Goal: Task Accomplishment & Management: Use online tool/utility

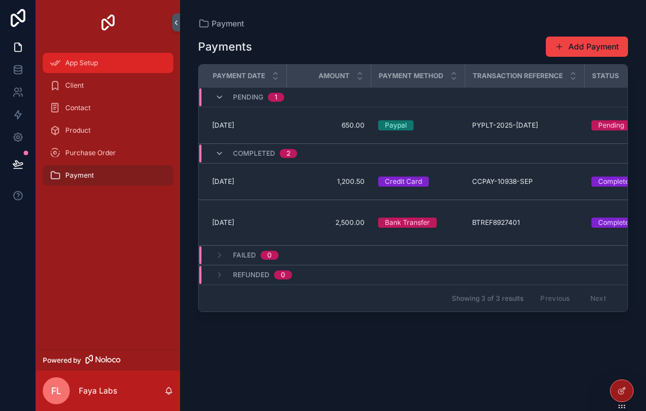
click at [103, 72] on link "App Setup" at bounding box center [108, 63] width 130 height 20
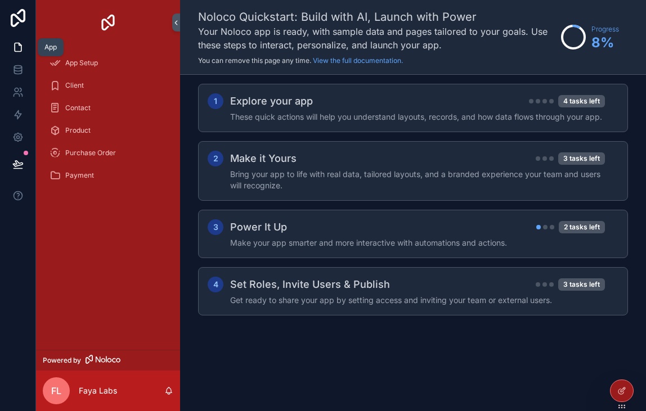
click at [20, 52] on icon at bounding box center [17, 47] width 11 height 11
click at [20, 63] on link at bounding box center [17, 69] width 35 height 22
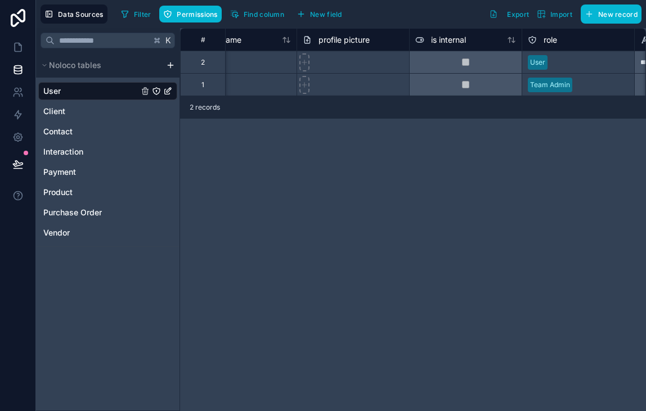
scroll to position [0, 268]
click at [300, 65] on icon at bounding box center [303, 62] width 8 height 8
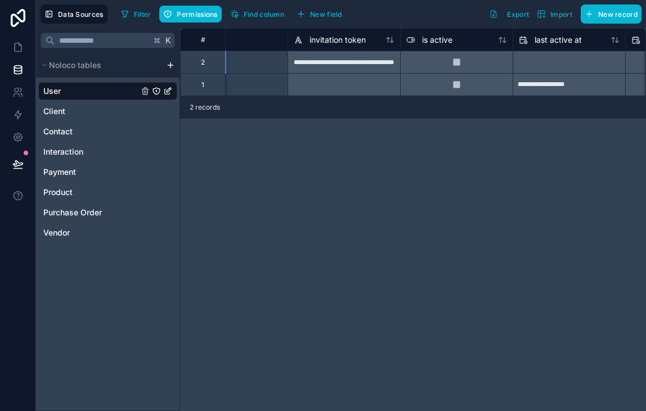
scroll to position [0, 619]
click at [462, 152] on div "**********" at bounding box center [413, 219] width 466 height 383
